Goal: Task Accomplishment & Management: Use online tool/utility

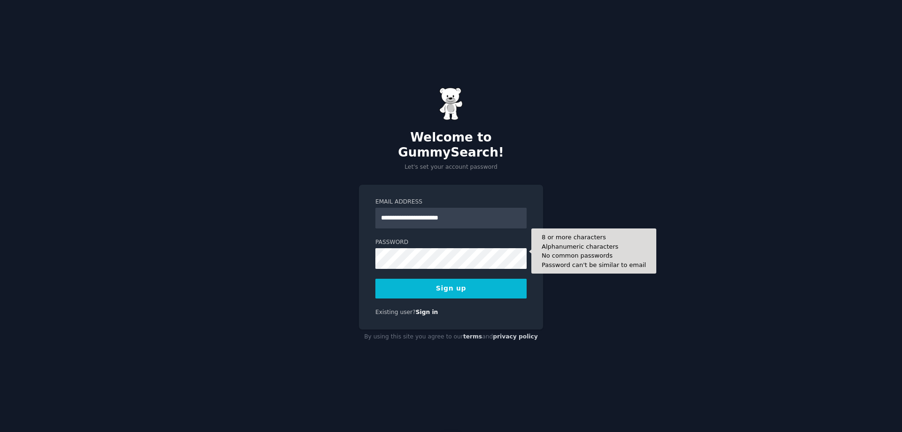
type input "**********"
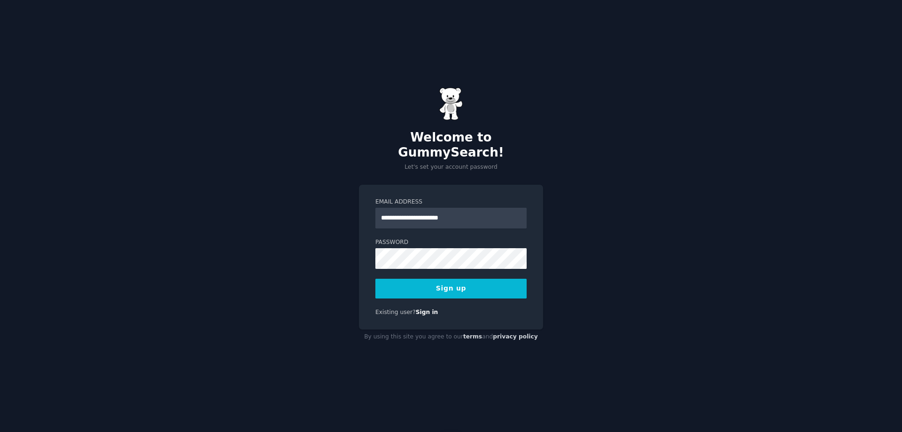
click at [444, 284] on button "Sign up" at bounding box center [450, 288] width 151 height 20
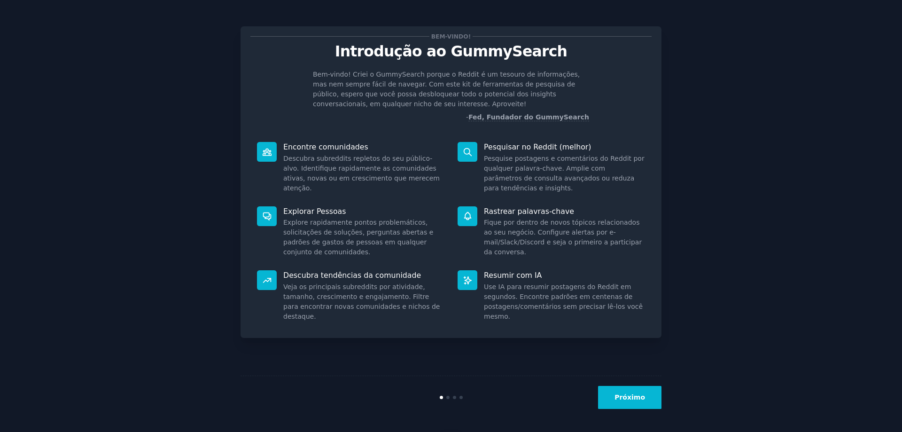
click at [639, 399] on font "Próximo" at bounding box center [629, 397] width 31 height 8
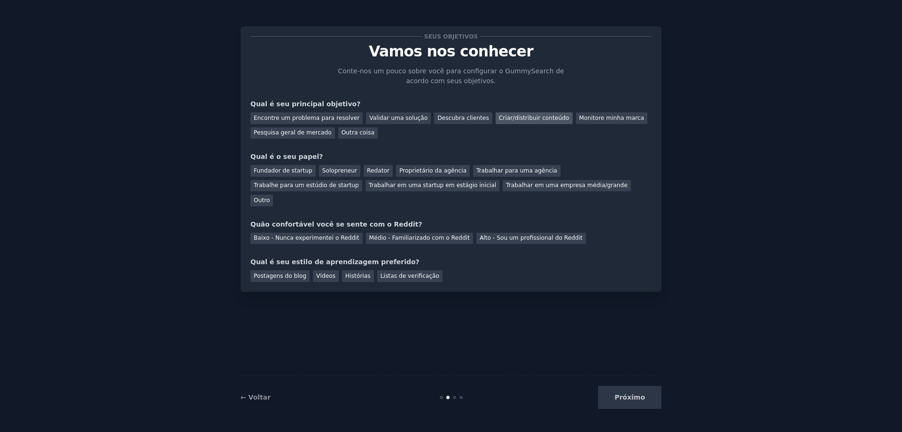
click at [500, 119] on font "Criar/distribuir conteúdo" at bounding box center [534, 118] width 70 height 7
click at [369, 169] on font "Redator" at bounding box center [378, 170] width 23 height 7
click at [309, 234] on font "Baixo - Nunca experimentei o Reddit" at bounding box center [307, 237] width 106 height 7
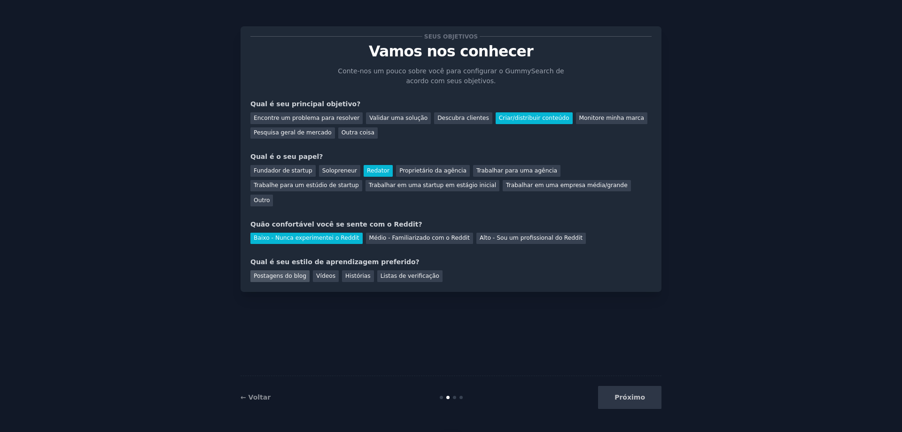
click at [279, 272] on font "Postagens do blog" at bounding box center [280, 275] width 53 height 7
click at [635, 398] on font "Próximo" at bounding box center [629, 397] width 31 height 8
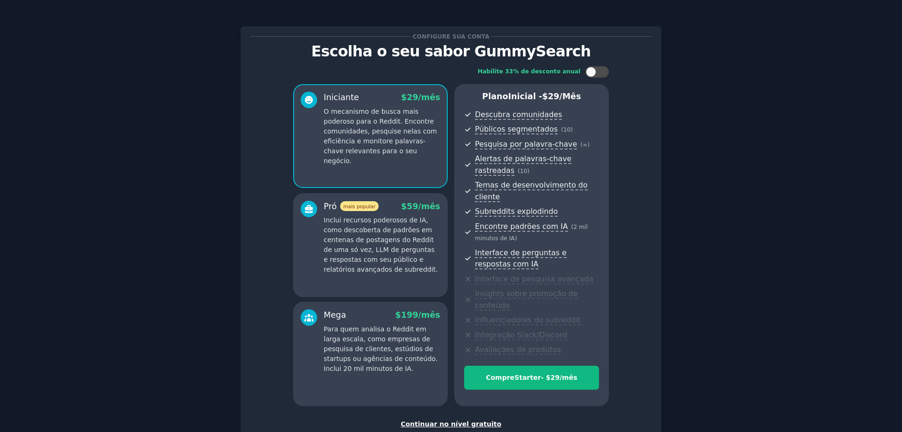
click at [447, 420] on font "Continuar no nível gratuito" at bounding box center [451, 424] width 100 height 8
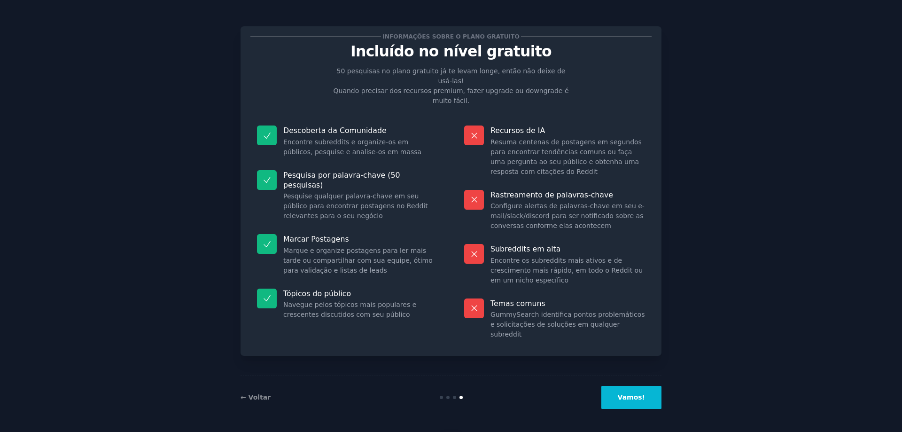
click at [635, 396] on font "Vamos!" at bounding box center [630, 397] width 27 height 8
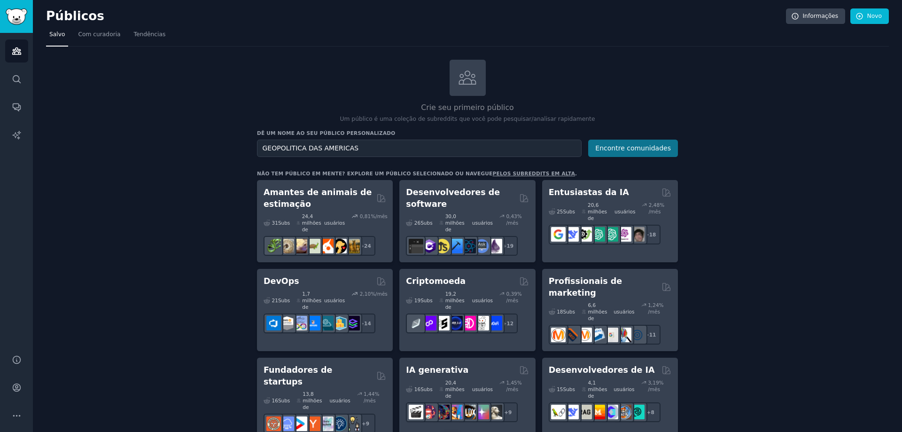
type input "GEOPOLITICA DAS AMERICAS"
click at [643, 147] on font "Encontre comunidades" at bounding box center [633, 148] width 76 height 8
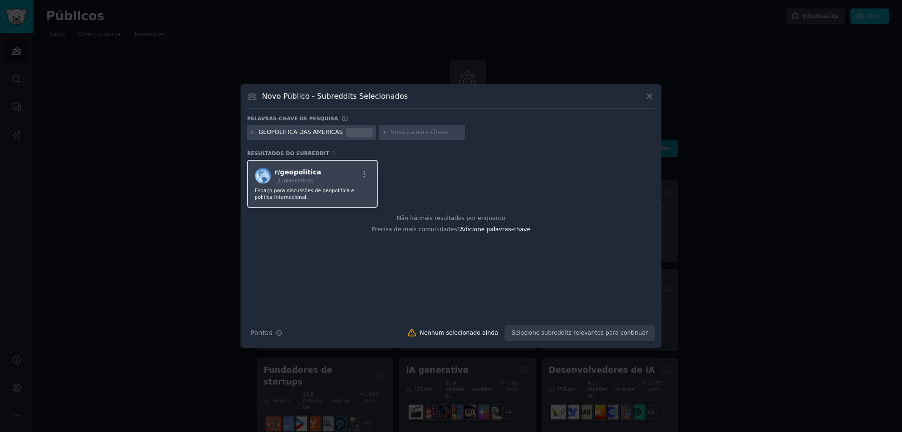
click at [321, 180] on div "r/ geopolítica 12 mil membros" at bounding box center [313, 175] width 116 height 16
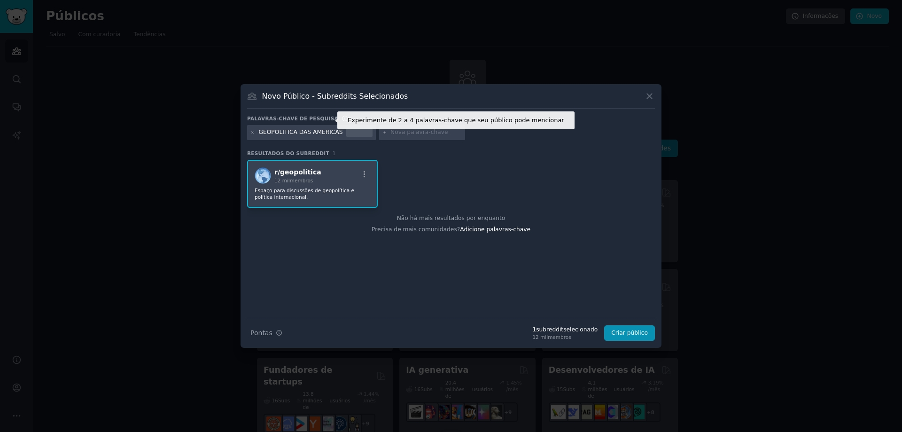
click at [341, 117] on icon at bounding box center [344, 118] width 7 height 7
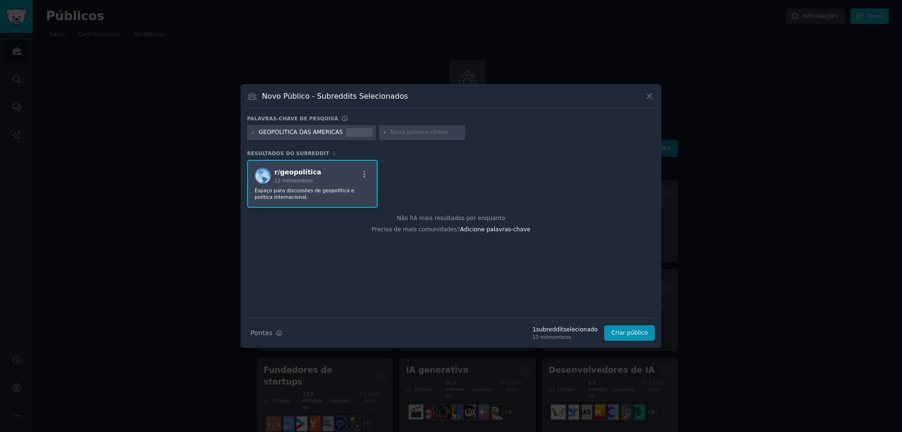
click at [382, 131] on icon at bounding box center [384, 132] width 5 height 5
click at [390, 129] on input "text" at bounding box center [425, 132] width 71 height 8
type input "continente americano"
click at [485, 231] on font "Adicione palavras-chave" at bounding box center [495, 229] width 70 height 7
click at [499, 228] on font "Adicione palavras-chave" at bounding box center [495, 229] width 70 height 7
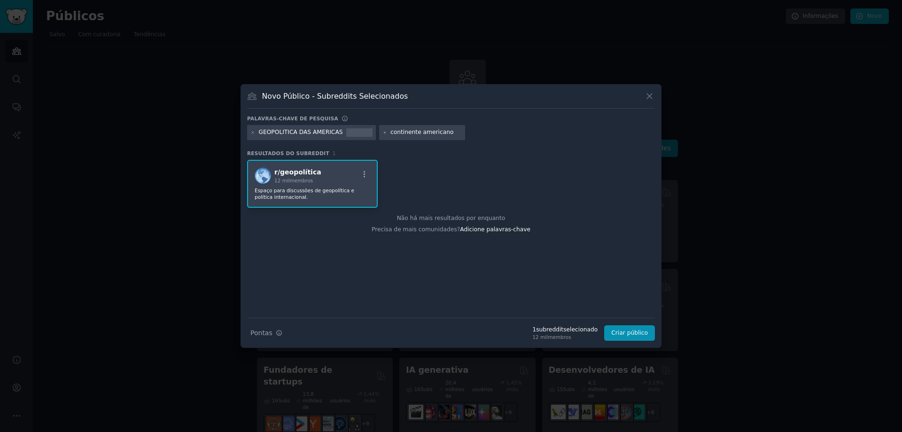
click at [311, 192] on p "Espaço para discussões de geopolítica e política internacional." at bounding box center [313, 193] width 116 height 13
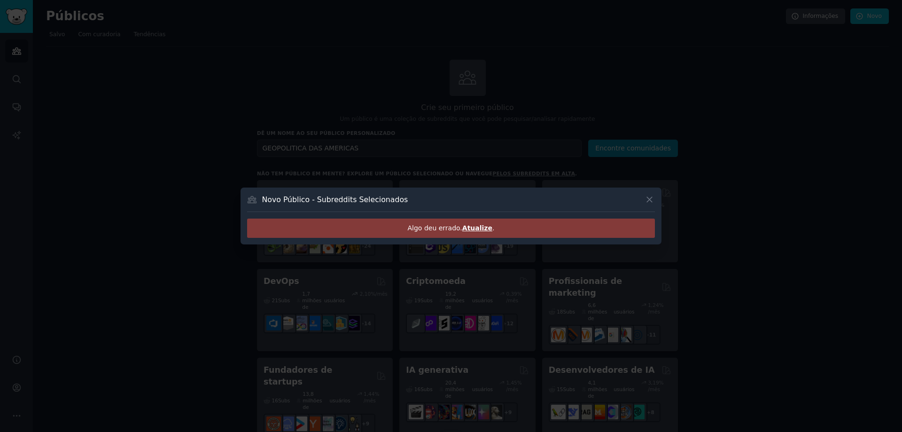
click at [476, 231] on font "Atualize" at bounding box center [477, 228] width 30 height 8
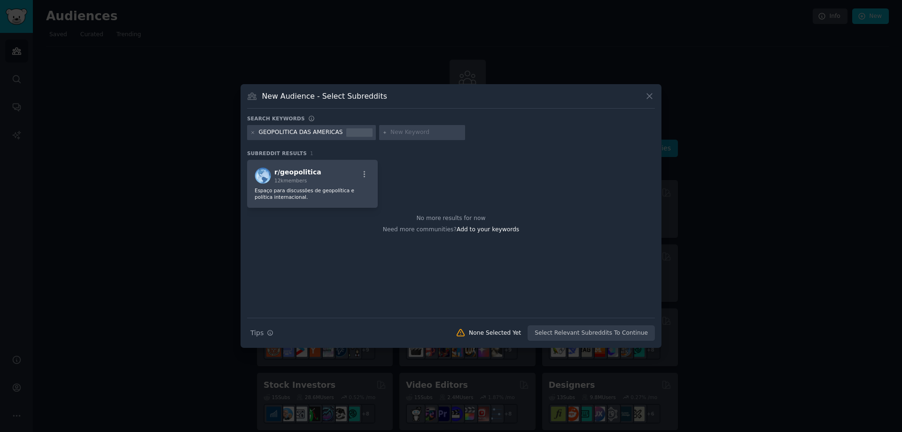
click at [382, 132] on icon at bounding box center [384, 132] width 5 height 5
click at [382, 131] on icon at bounding box center [384, 132] width 5 height 5
click at [489, 230] on span "Add to your keywords" at bounding box center [487, 229] width 62 height 7
type input "continente americano"
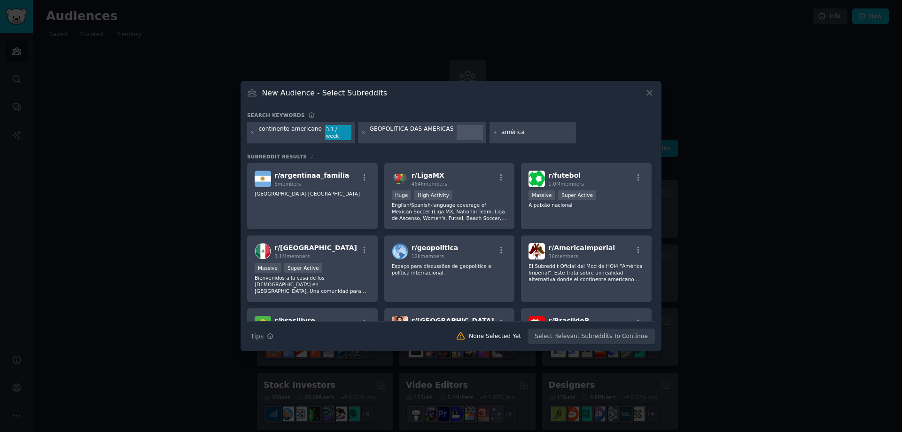
type input "américas"
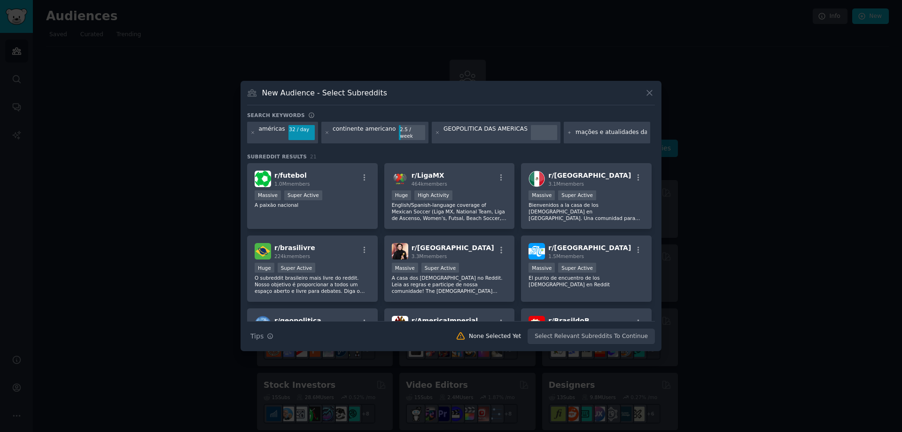
scroll to position [0, 17]
type input "informações e atualidades das américas"
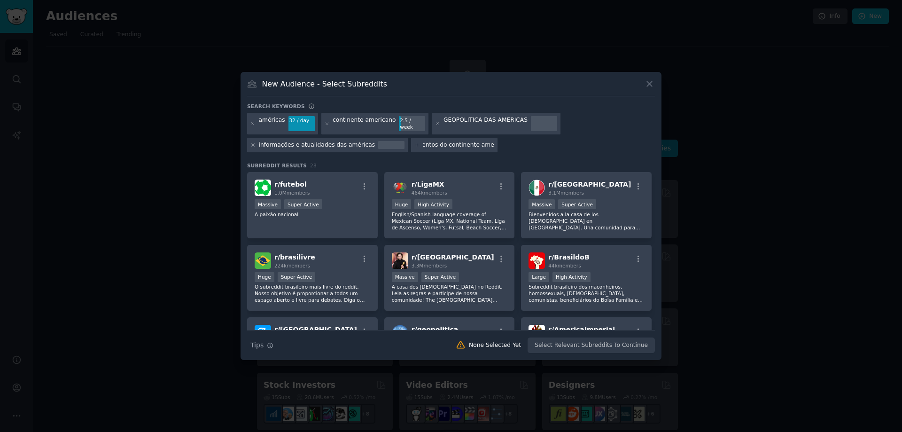
type input "fatos e acontecimentos do continente americano"
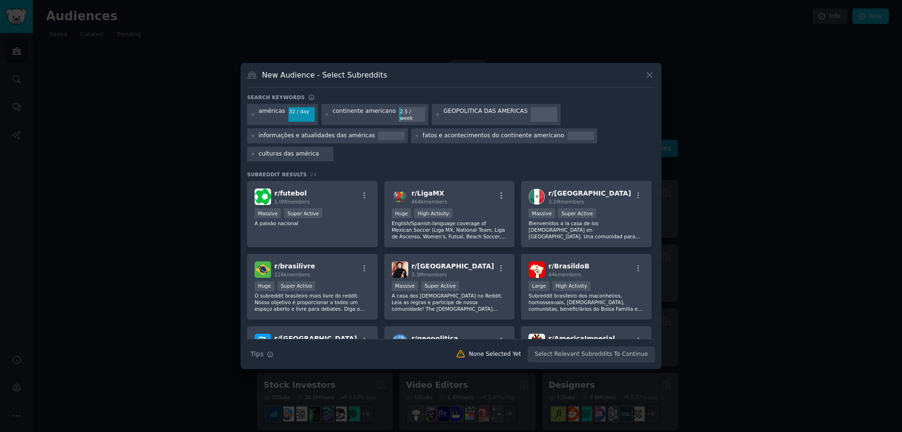
type input "culturas das américas"
type input "entusiastas das americas"
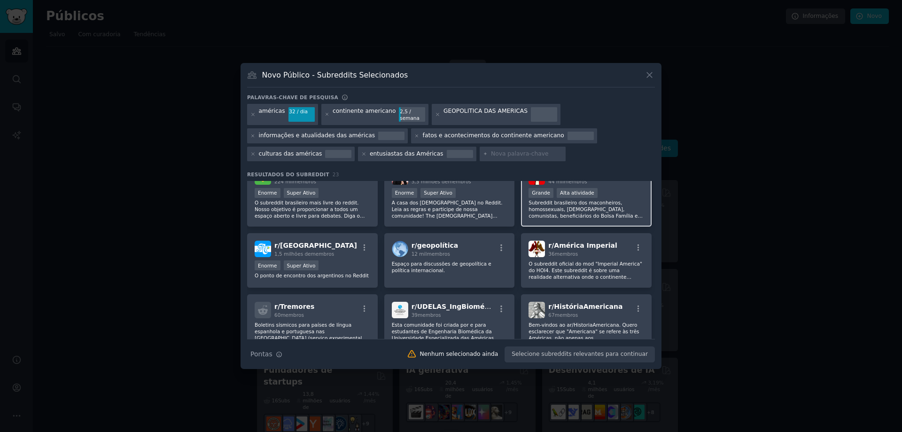
scroll to position [94, 0]
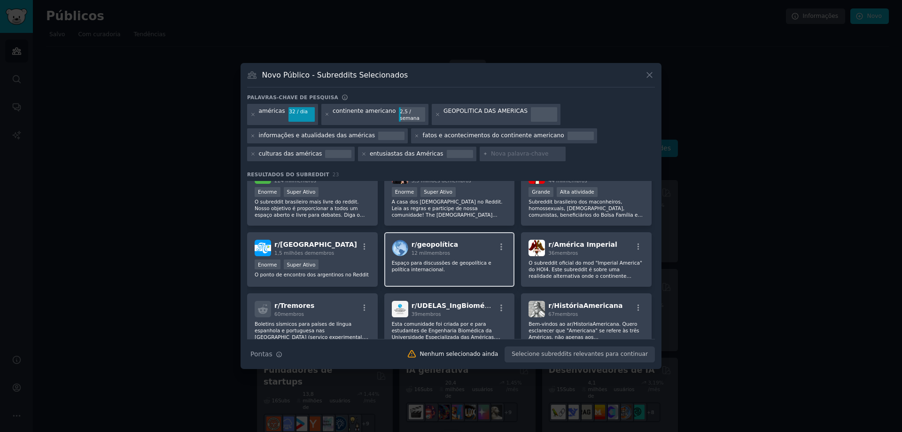
click at [459, 269] on p "Espaço para discussões de geopolítica e política internacional." at bounding box center [450, 265] width 116 height 13
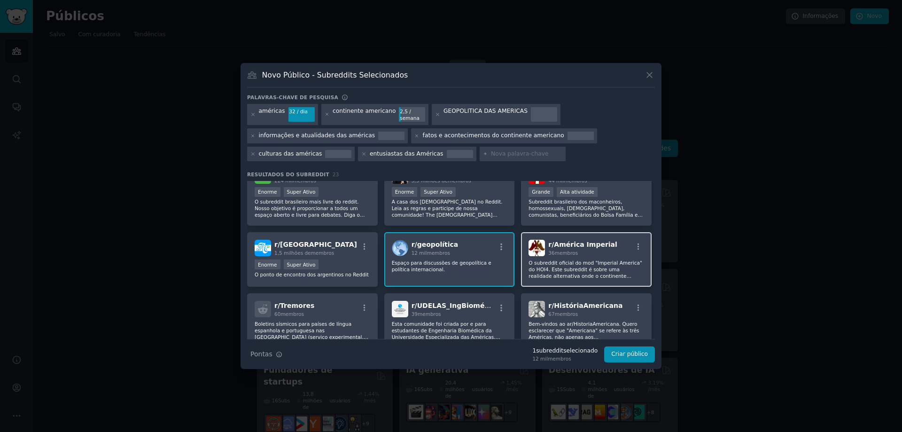
click at [580, 257] on div "r/ América Imperial 36 membros O subreddit oficial do mod "Imperial America" ​​…" at bounding box center [586, 259] width 131 height 54
click at [582, 313] on div "67 membros" at bounding box center [585, 313] width 74 height 7
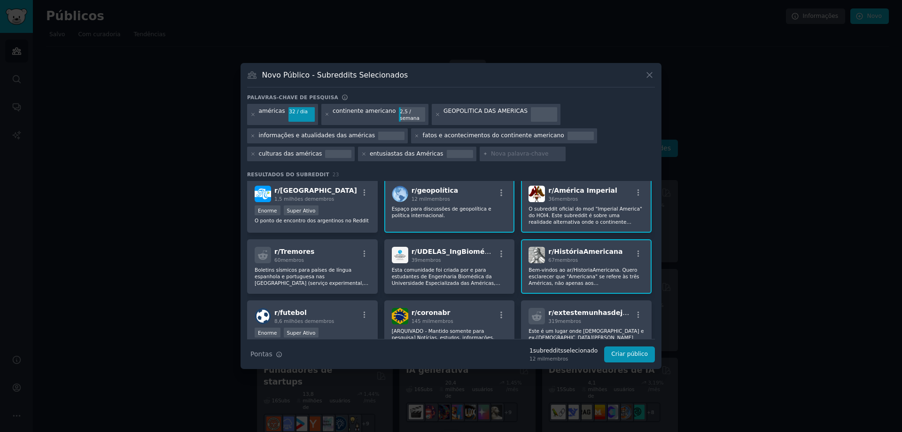
scroll to position [148, 0]
click at [627, 353] on font "Criar público" at bounding box center [629, 353] width 37 height 7
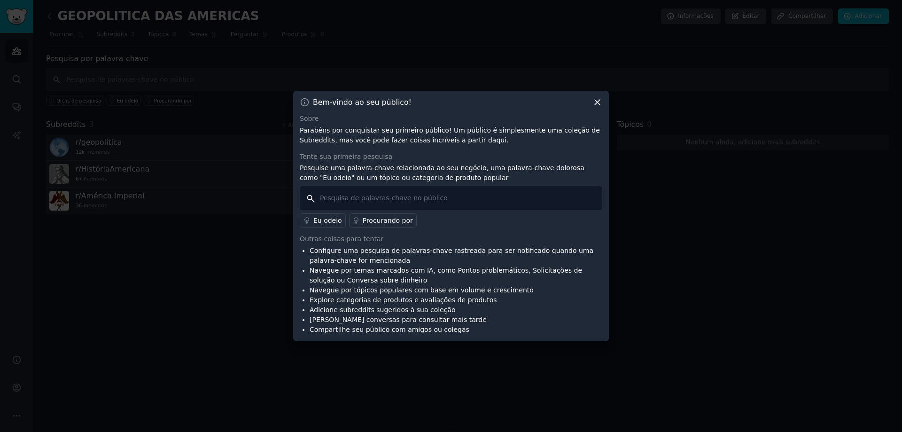
click at [326, 199] on input "text" at bounding box center [451, 198] width 302 height 24
type input "e"
type input "soft power americano"
click at [307, 220] on icon at bounding box center [306, 220] width 7 height 7
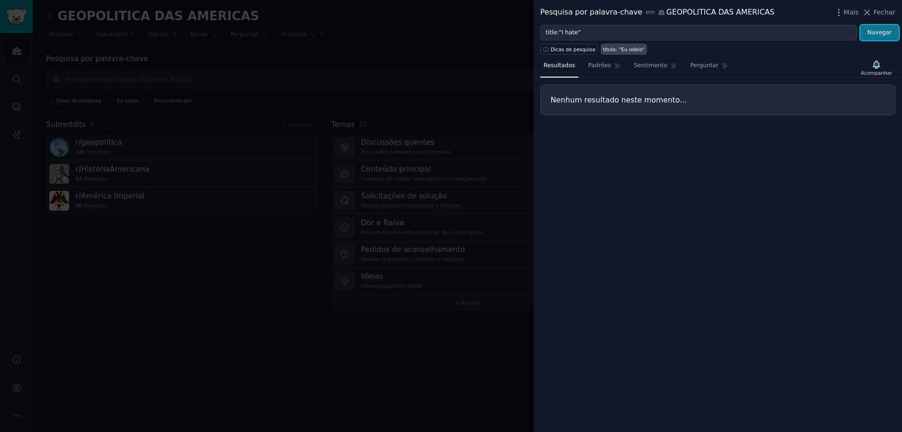
click at [880, 31] on font "Navegar" at bounding box center [879, 32] width 24 height 7
click at [884, 10] on font "Fechar" at bounding box center [884, 12] width 22 height 8
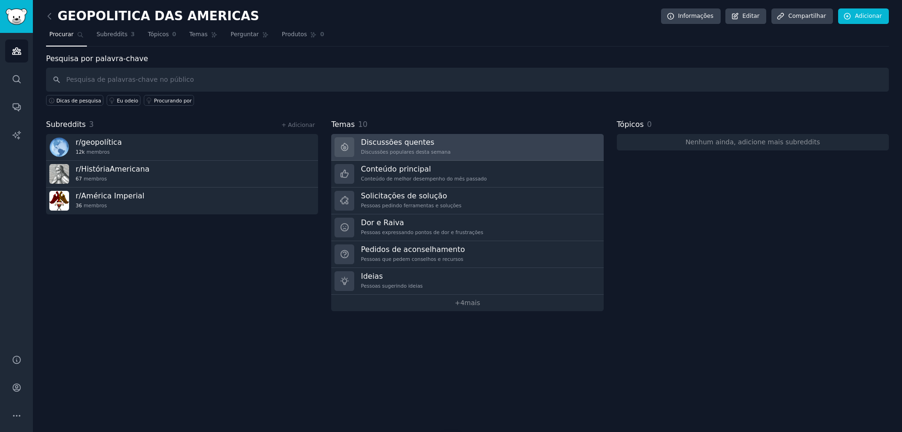
click at [406, 140] on font "Discussões quentes" at bounding box center [397, 142] width 73 height 9
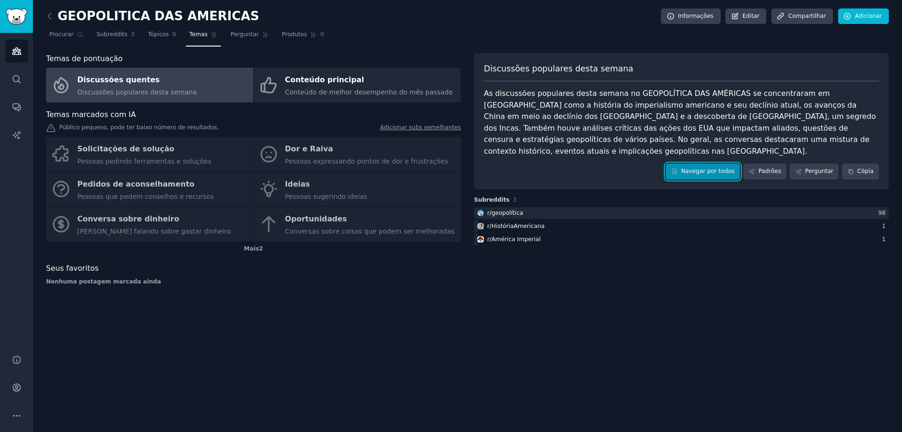
click at [711, 168] on font "Navegar por todos" at bounding box center [708, 171] width 54 height 7
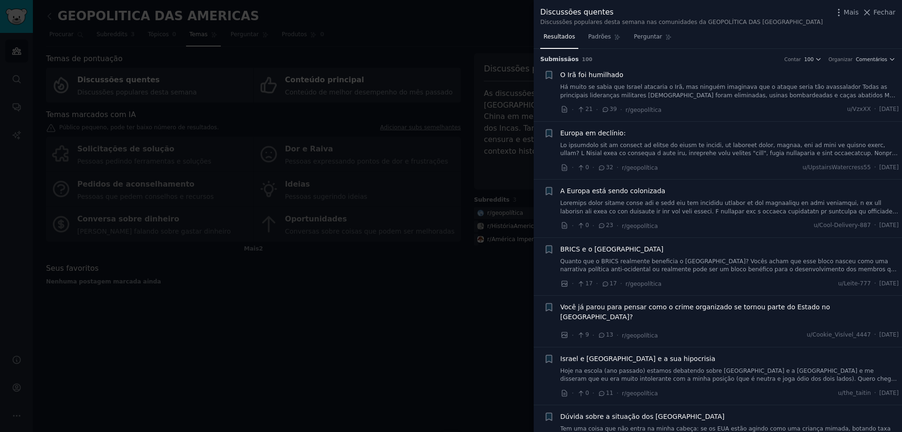
click at [627, 309] on span "Você já parou para pensar como o crime organizado se tornou parte do Estado no …" at bounding box center [729, 312] width 339 height 20
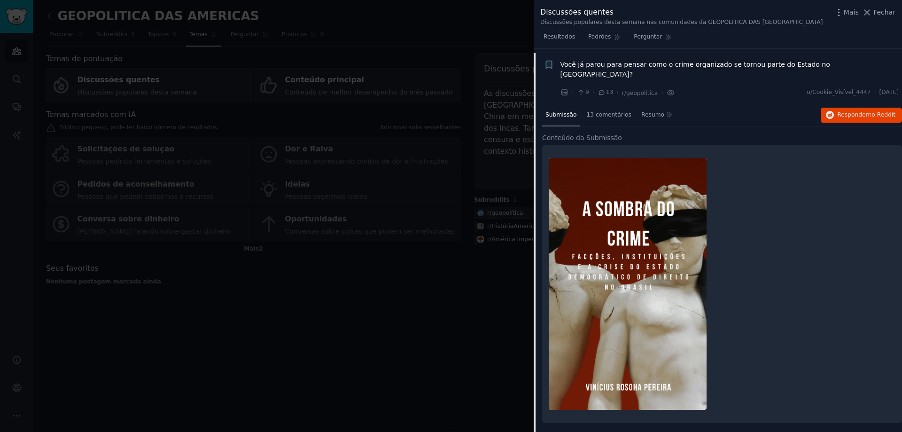
scroll to position [247, 0]
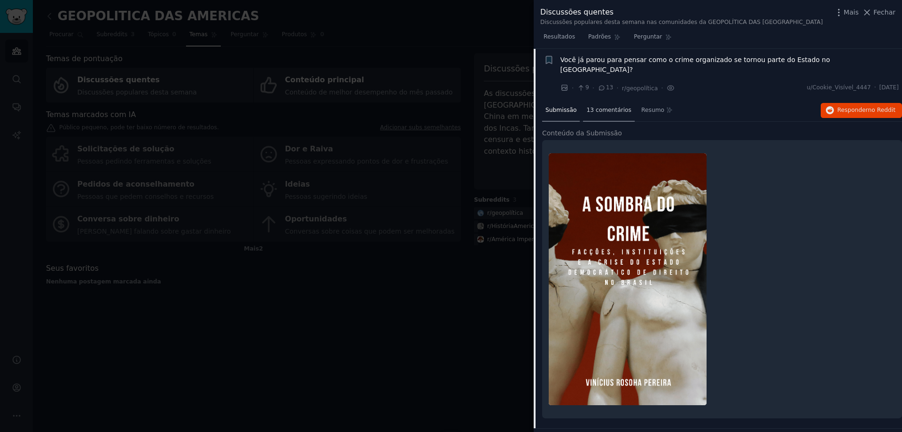
click at [601, 107] on font "13 comentários" at bounding box center [608, 110] width 45 height 7
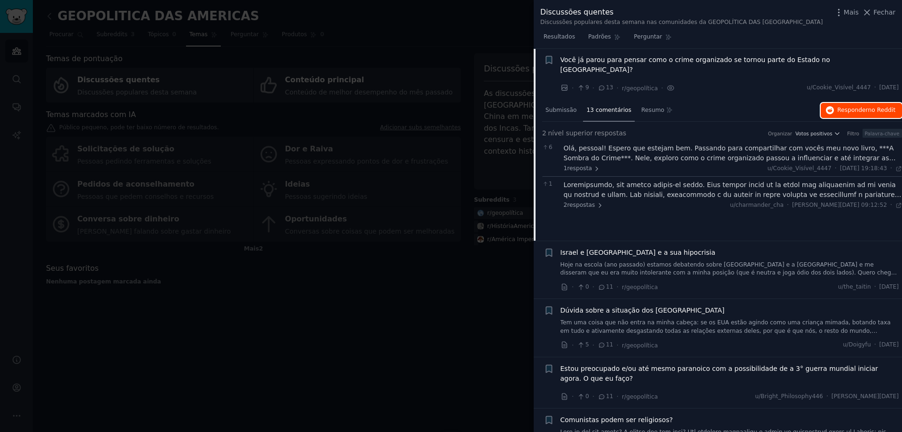
click at [854, 107] on font "Responder" at bounding box center [852, 110] width 31 height 7
